Goal: Task Accomplishment & Management: Use online tool/utility

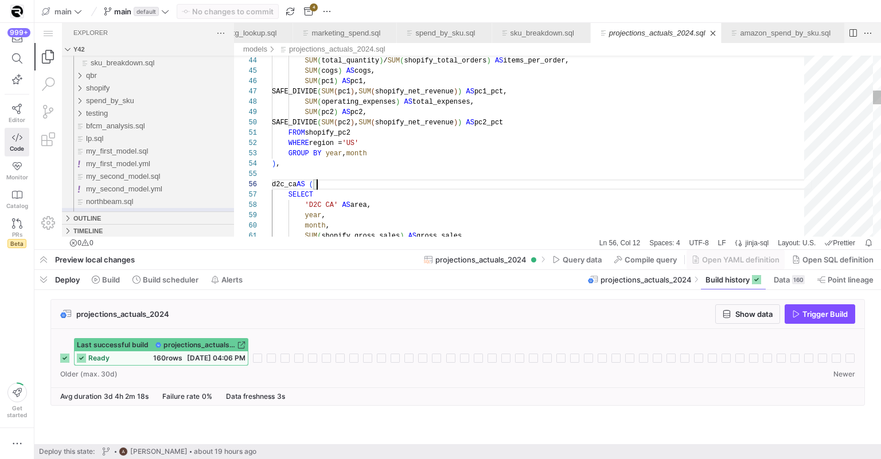
scroll to position [52, 45]
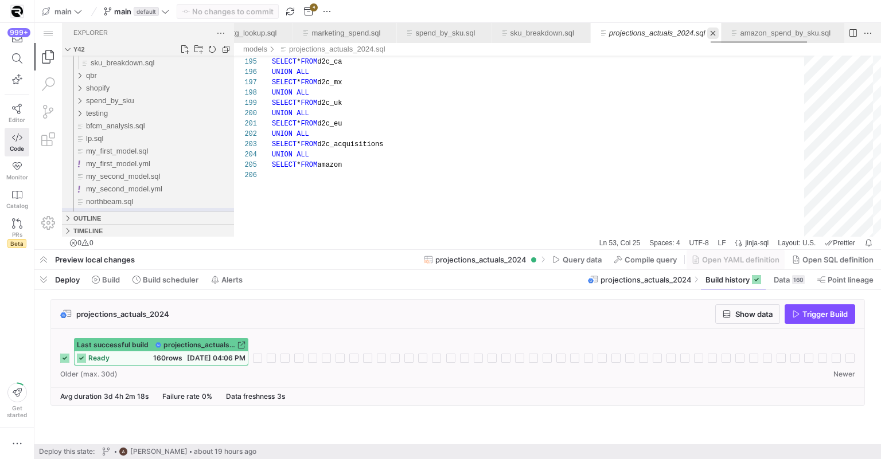
click at [719, 34] on link "Close (⌘W)" at bounding box center [712, 33] width 11 height 11
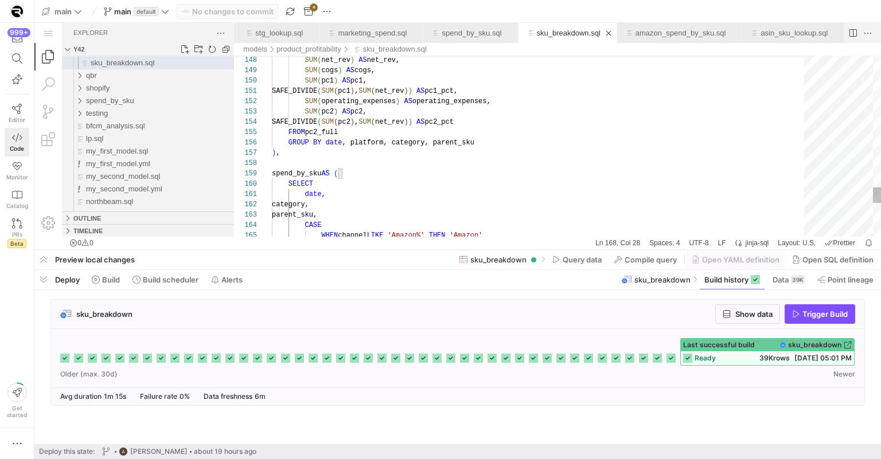
type textarea "SAFE_DIVIDE(SUM(pc1), SUM(net_rev)) AS pc1_pct, SUM(operating_expenses) AS oper…"
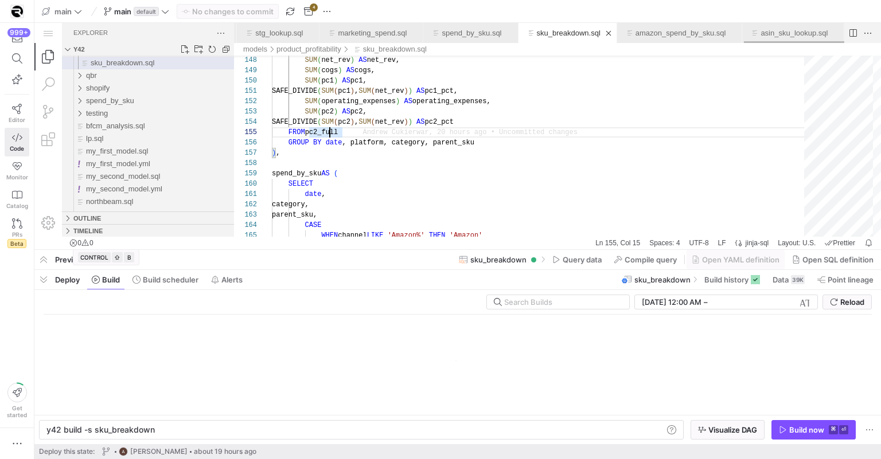
scroll to position [0, 106]
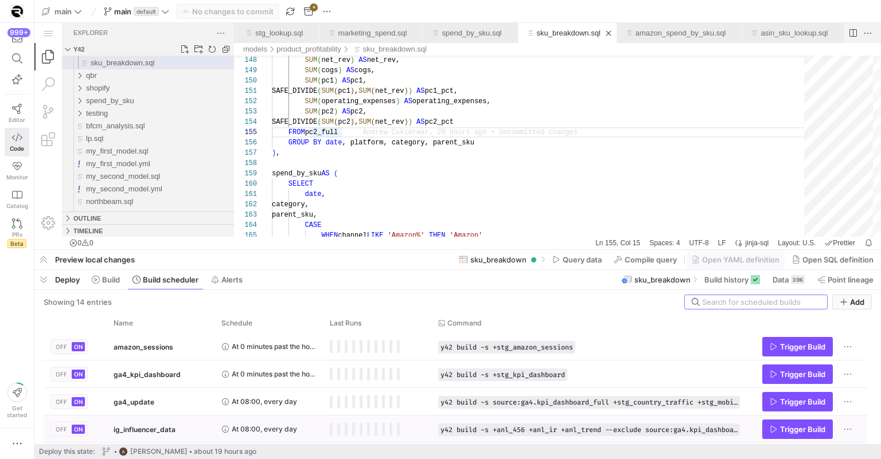
scroll to position [274, 0]
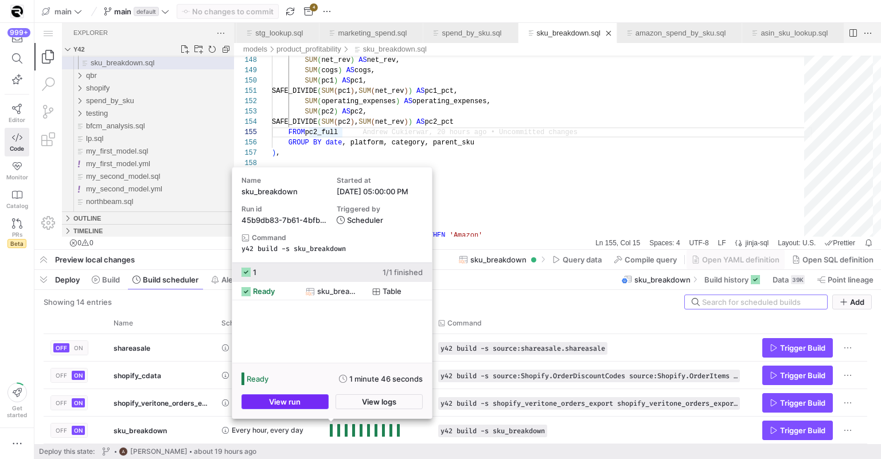
click at [298, 401] on span "View run" at bounding box center [285, 401] width 32 height 9
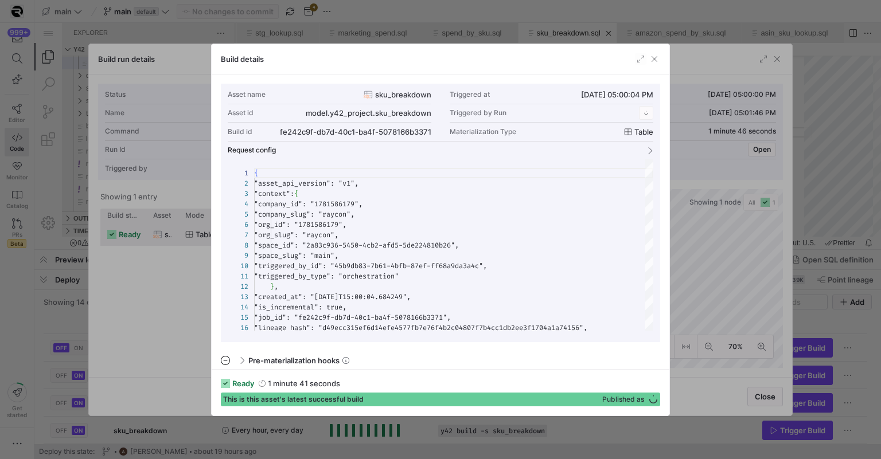
scroll to position [103, 0]
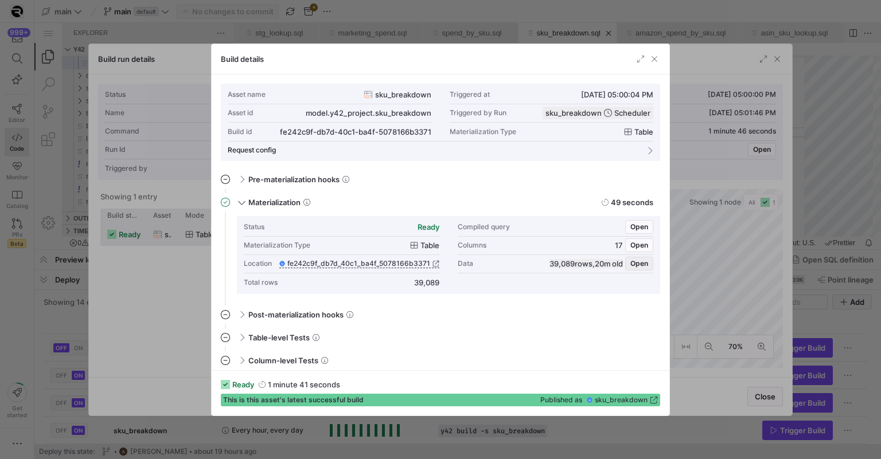
click at [638, 261] on span "Open" at bounding box center [639, 264] width 18 height 8
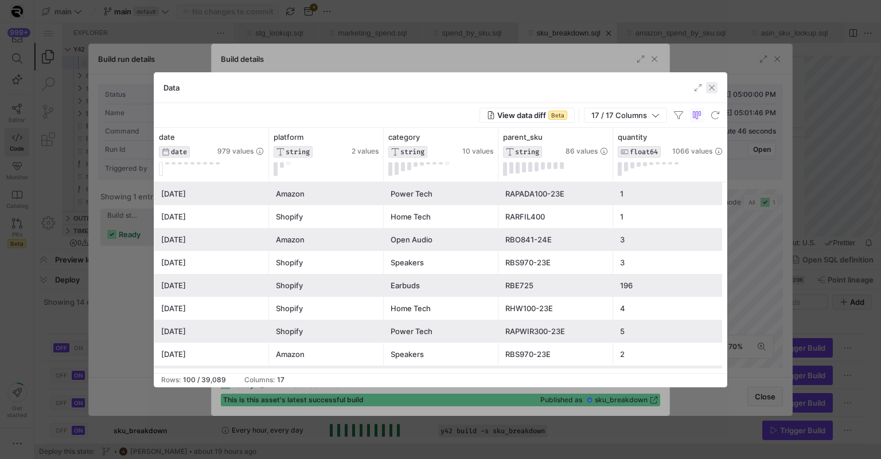
click at [715, 87] on span "button" at bounding box center [711, 87] width 11 height 11
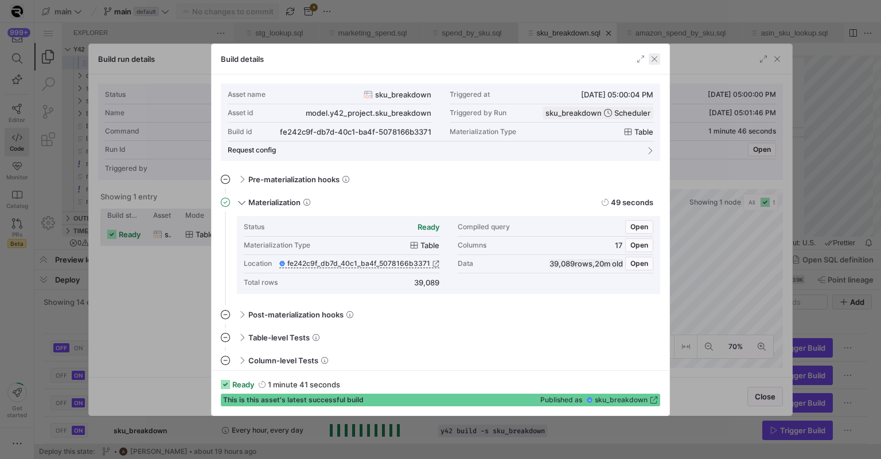
click at [649, 56] on span "button" at bounding box center [654, 58] width 11 height 11
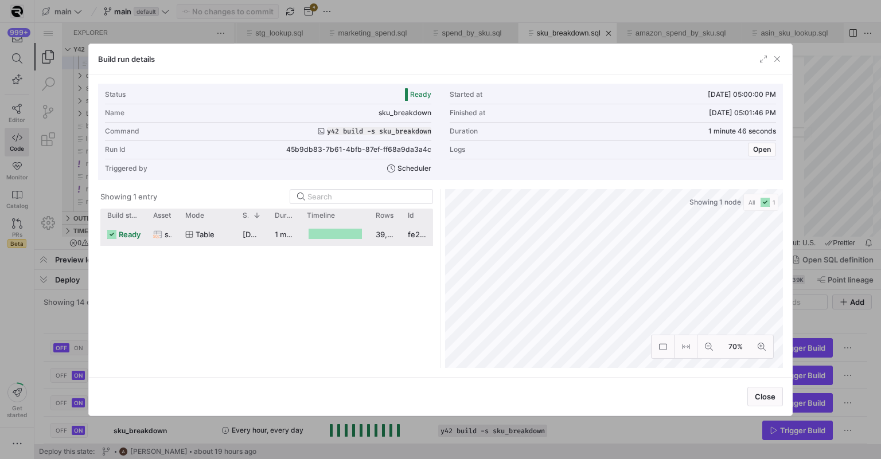
click at [785, 59] on div "Build run details" at bounding box center [441, 59] width 704 height 30
click at [777, 57] on span "button" at bounding box center [776, 58] width 11 height 11
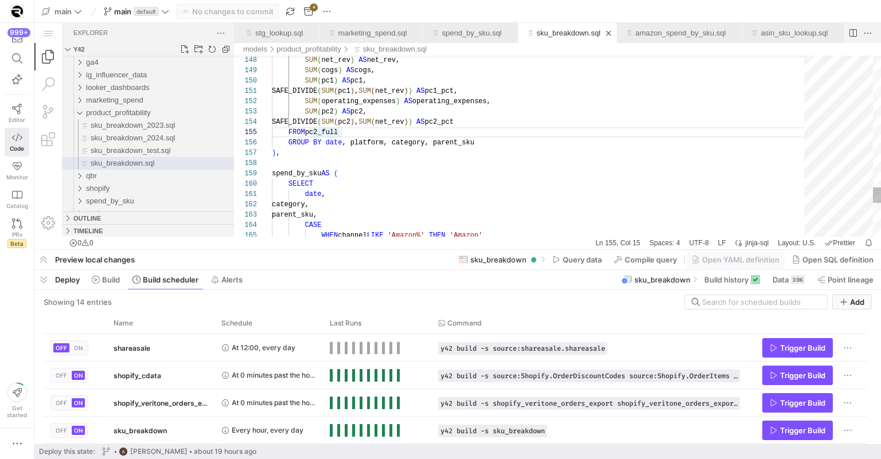
scroll to position [62, 8]
